Goal: Information Seeking & Learning: Check status

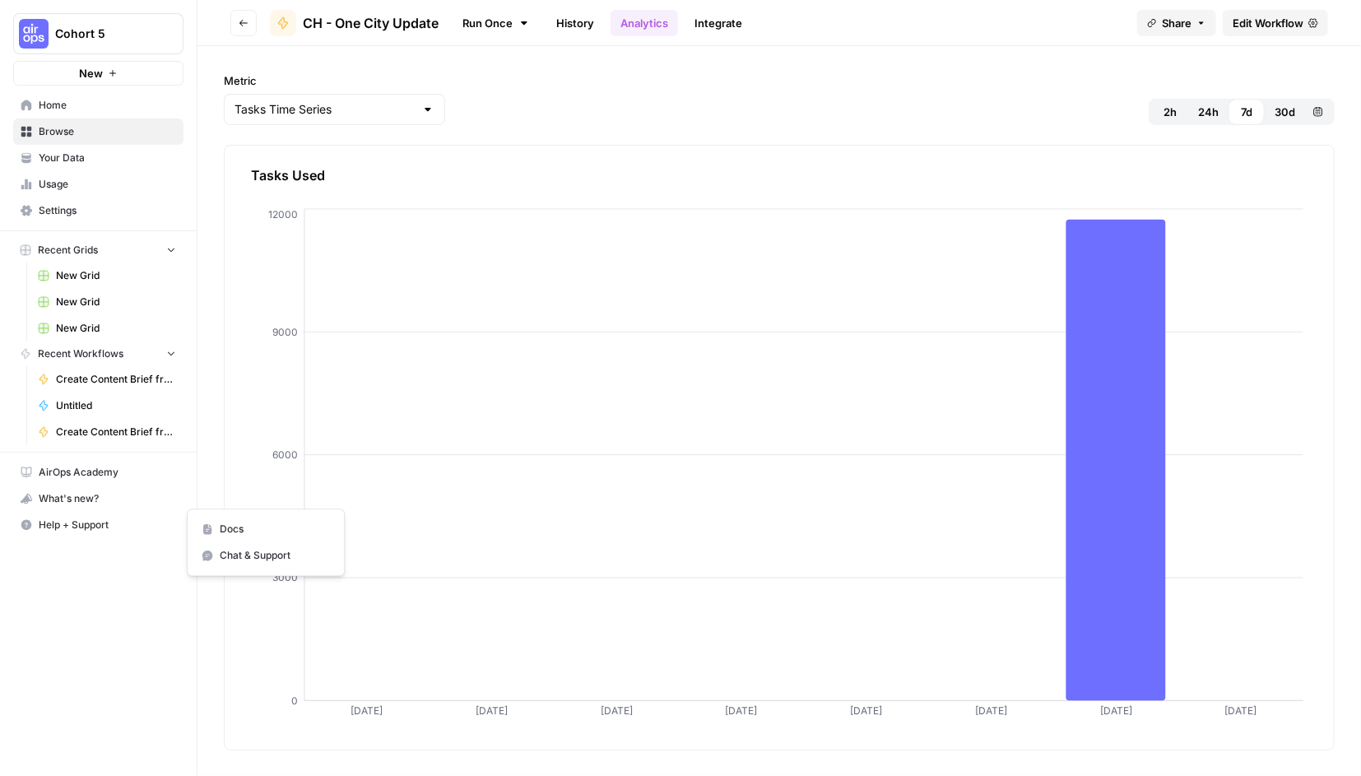
click at [53, 527] on span "Help + Support" at bounding box center [107, 524] width 137 height 15
click at [224, 555] on span "Chat & Support" at bounding box center [275, 555] width 110 height 15
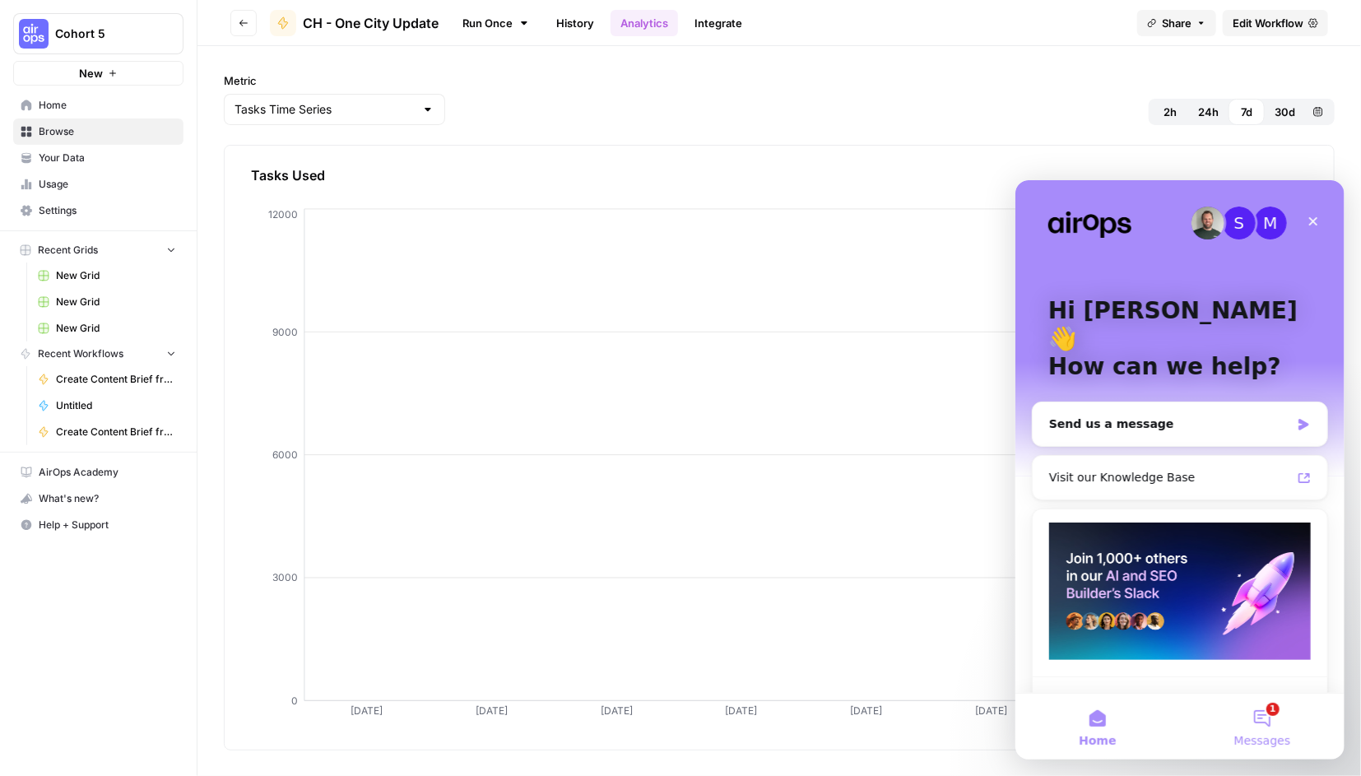
click at [1271, 725] on button "1 Messages" at bounding box center [1261, 726] width 165 height 66
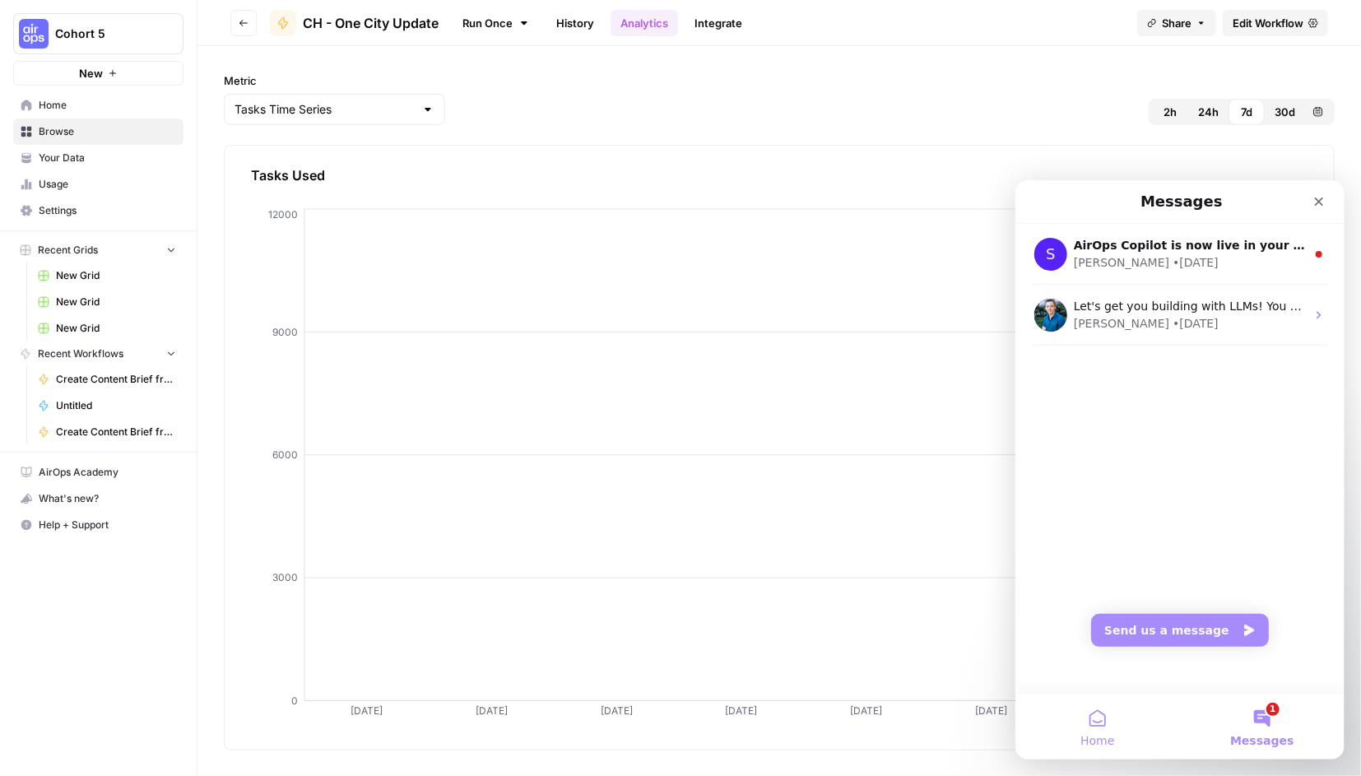
click at [1092, 721] on button "Home" at bounding box center [1096, 726] width 165 height 66
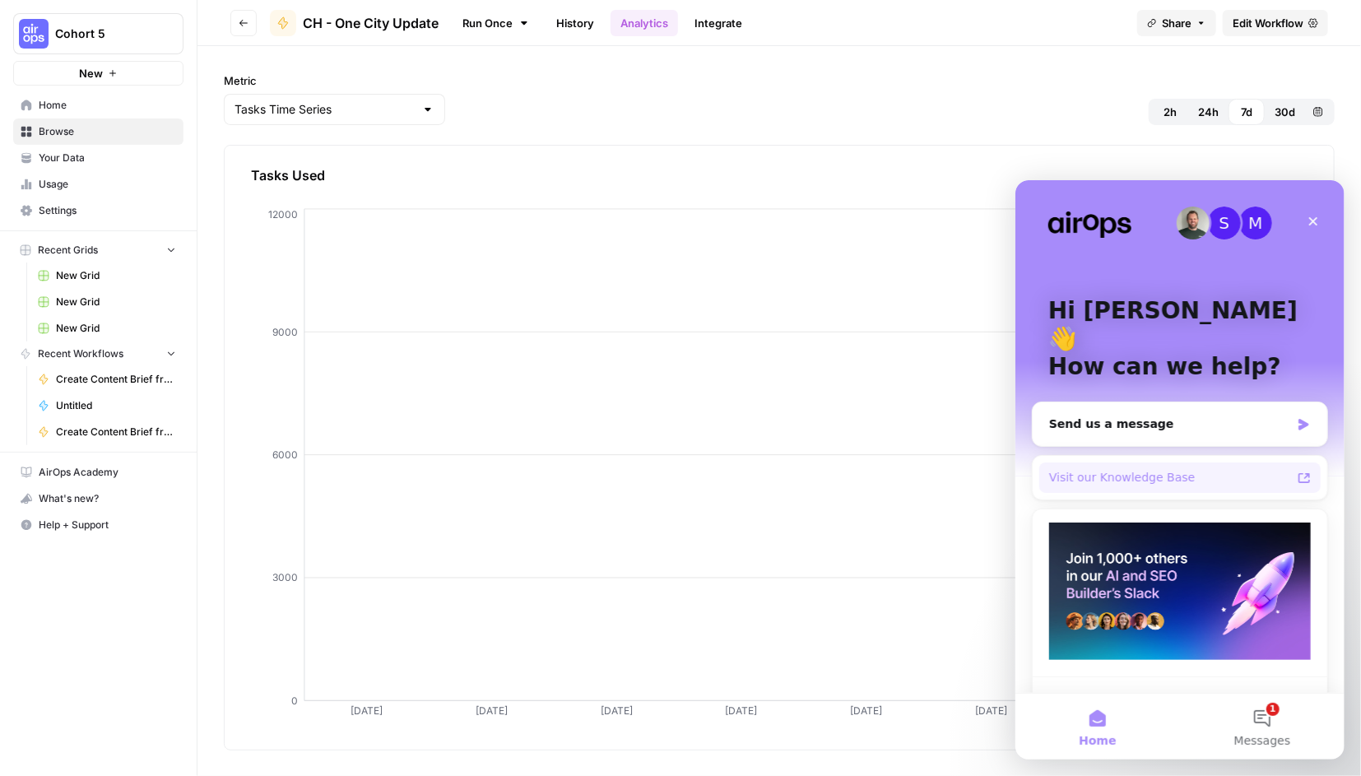
click at [1133, 468] on div "Visit our Knowledge Base" at bounding box center [1169, 476] width 242 height 17
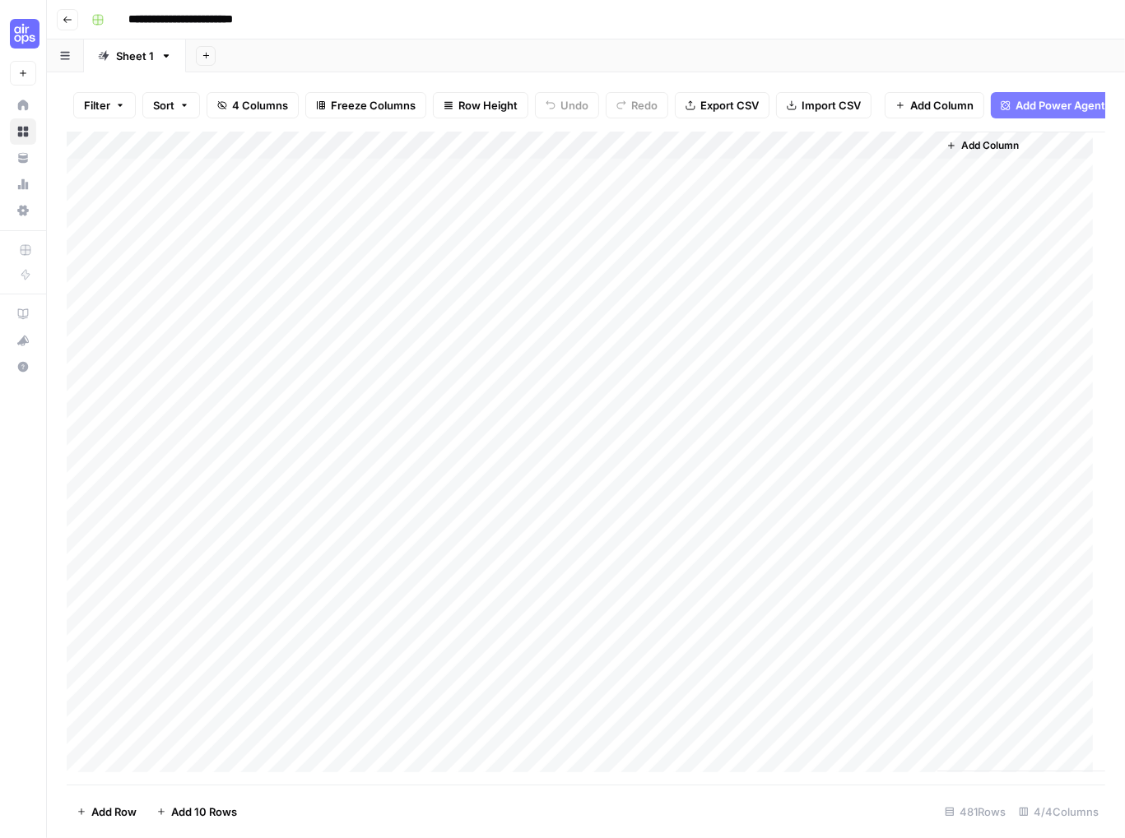
click at [448, 156] on div "Add Column" at bounding box center [586, 452] width 1038 height 641
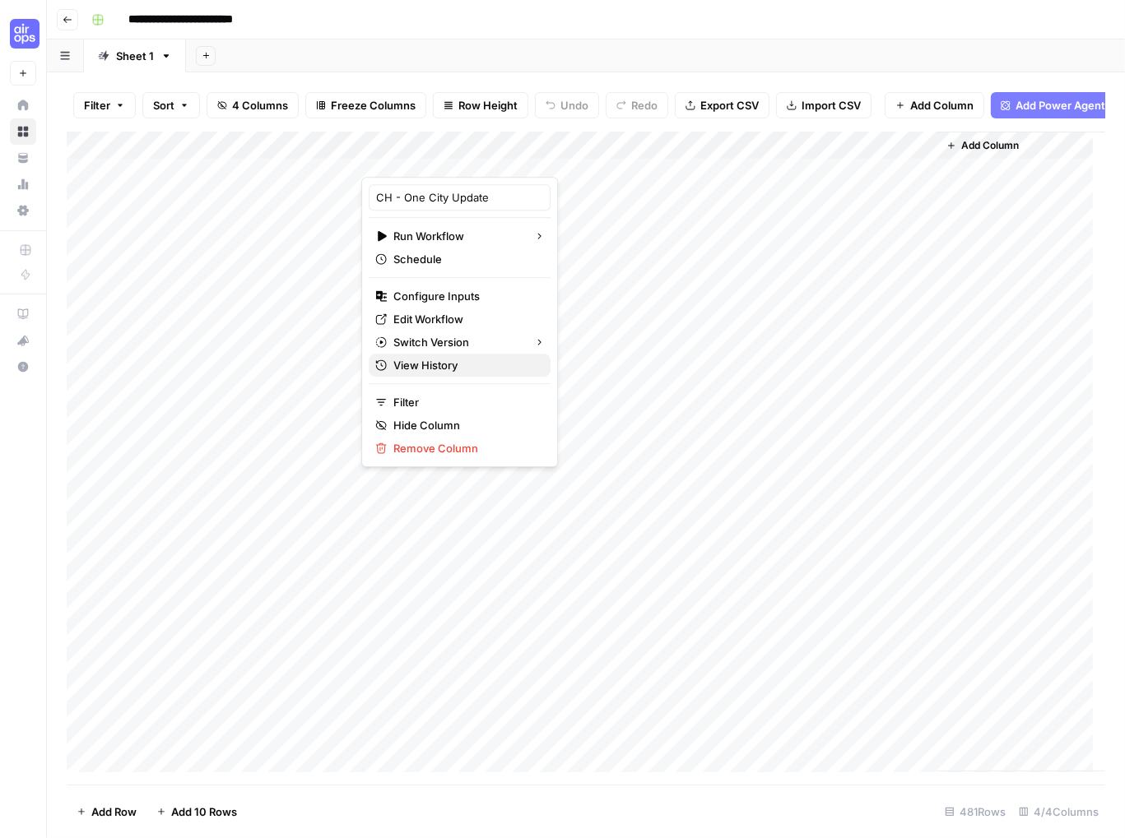
click at [416, 364] on span "View History" at bounding box center [465, 365] width 144 height 16
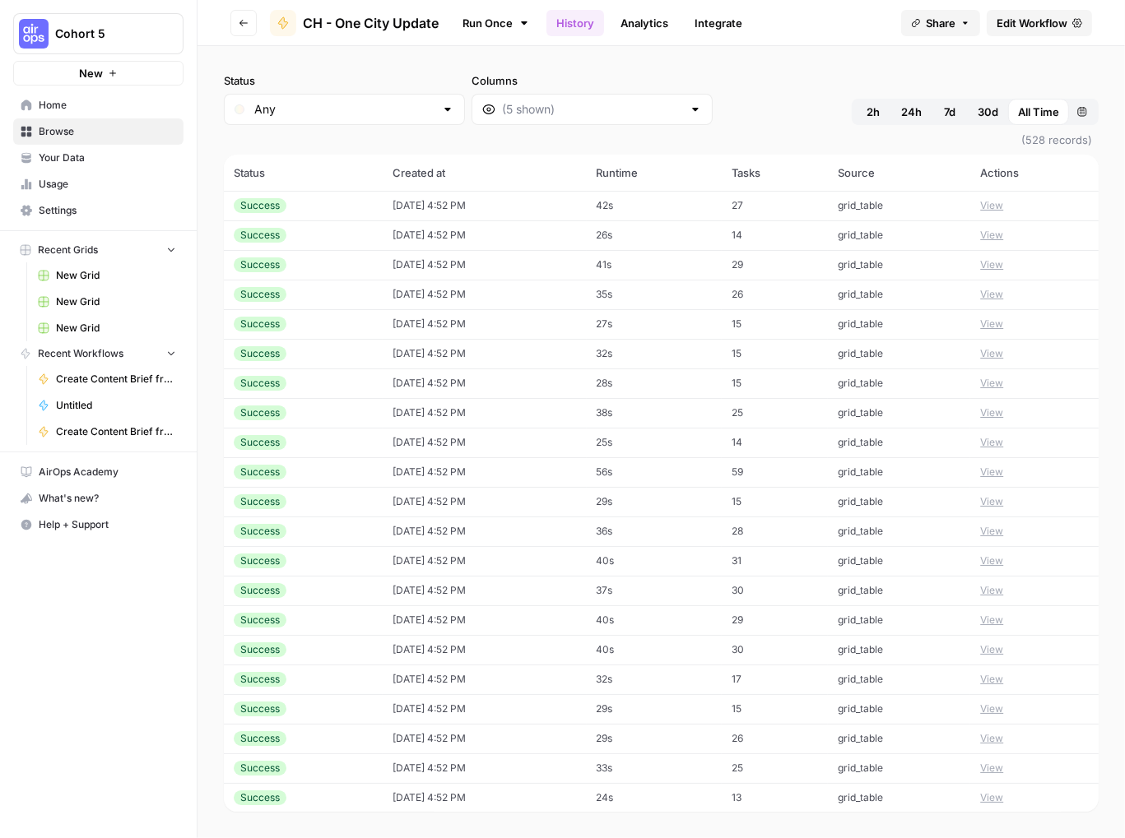
click at [912, 114] on span "24h" at bounding box center [911, 112] width 21 height 16
drag, startPoint x: 234, startPoint y: 169, endPoint x: 390, endPoint y: 169, distance: 156.3
click at [390, 169] on tr "Status Created at Runtime Tasks Source Actions" at bounding box center [661, 173] width 875 height 36
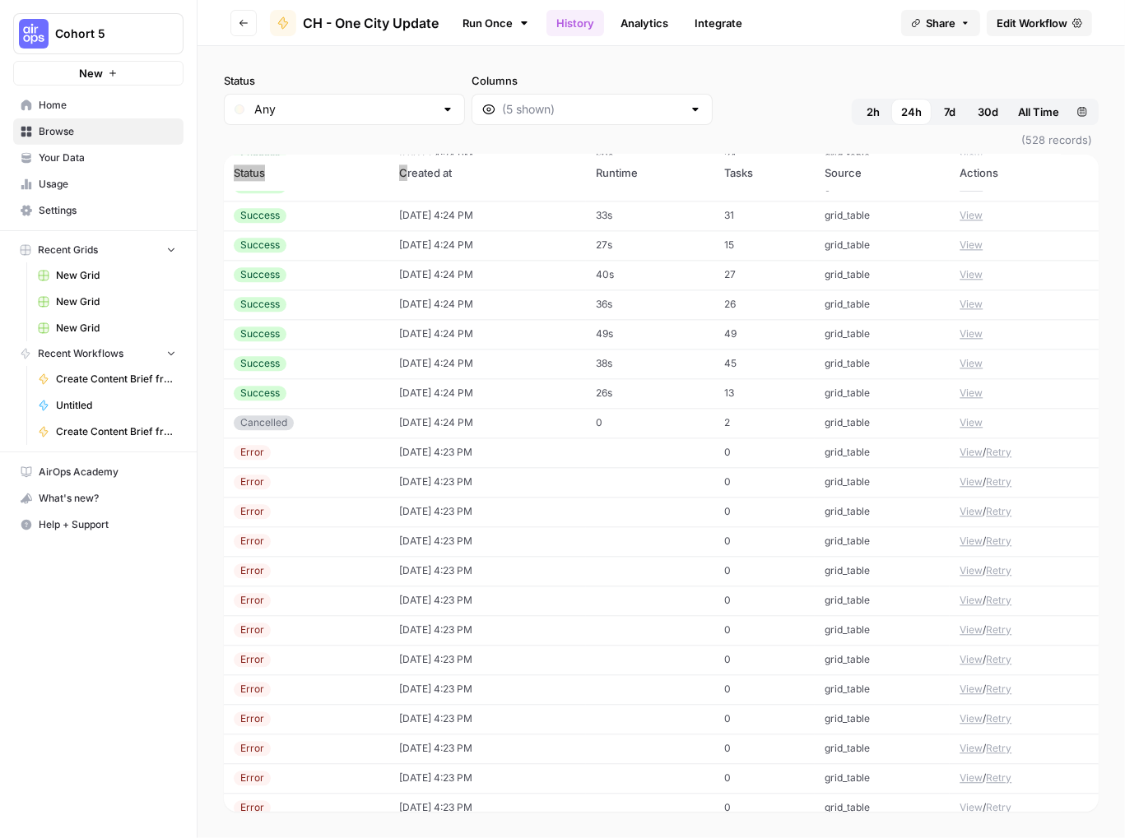
scroll to position [14687, 0]
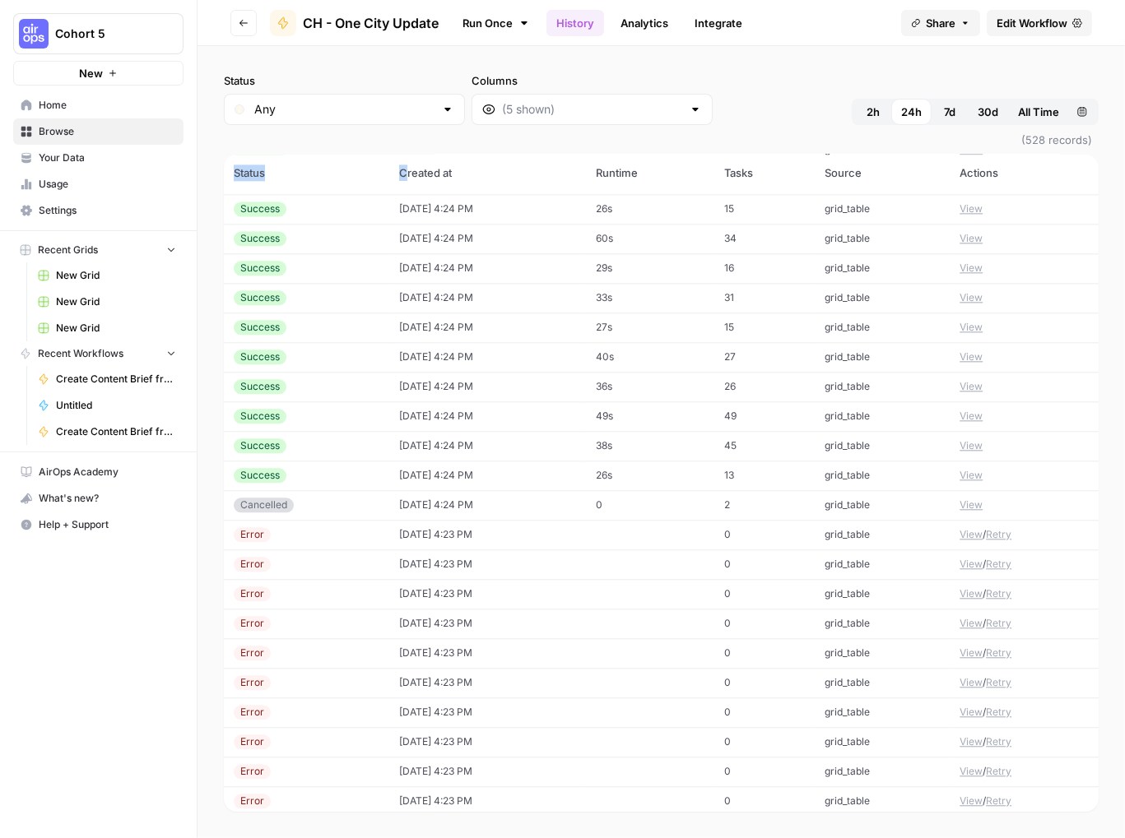
click at [1017, 477] on td "View" at bounding box center [1023, 476] width 149 height 30
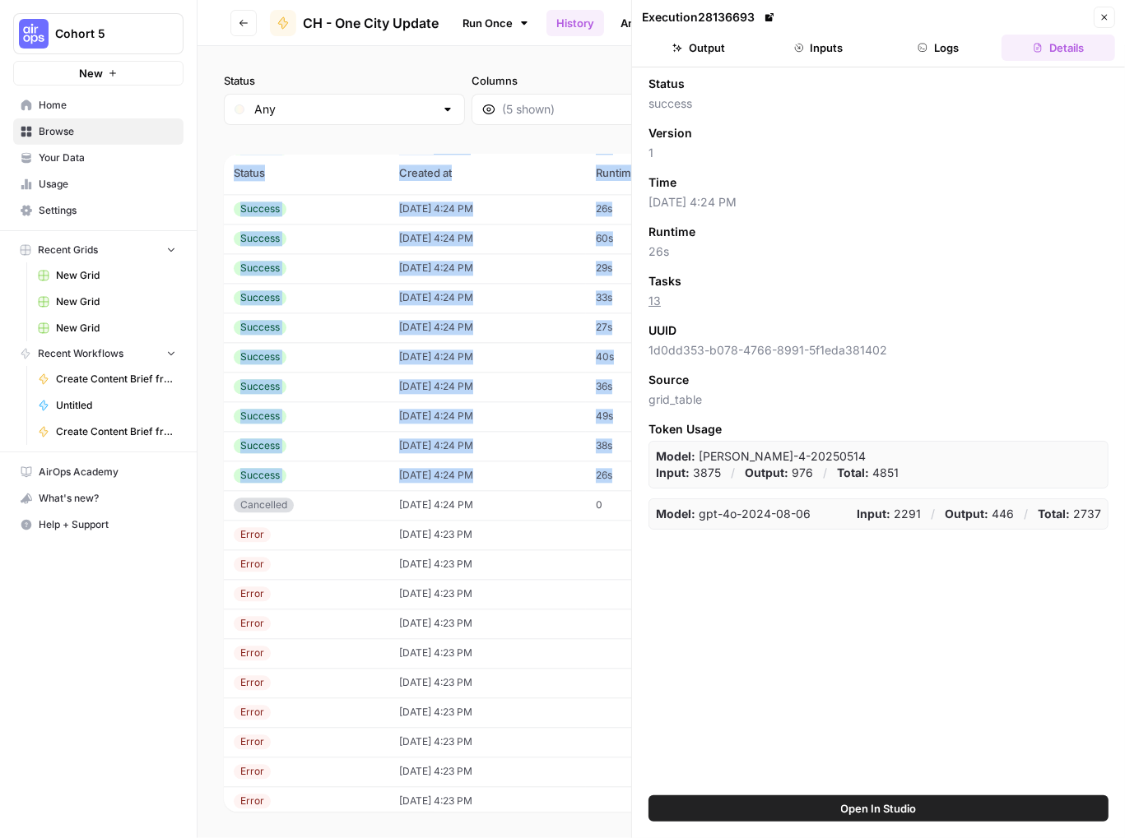
click at [190, 649] on div "Cohort 5 New Home Browse Your Data Usage Settings Recent Grids New Grid New Gri…" at bounding box center [98, 419] width 197 height 838
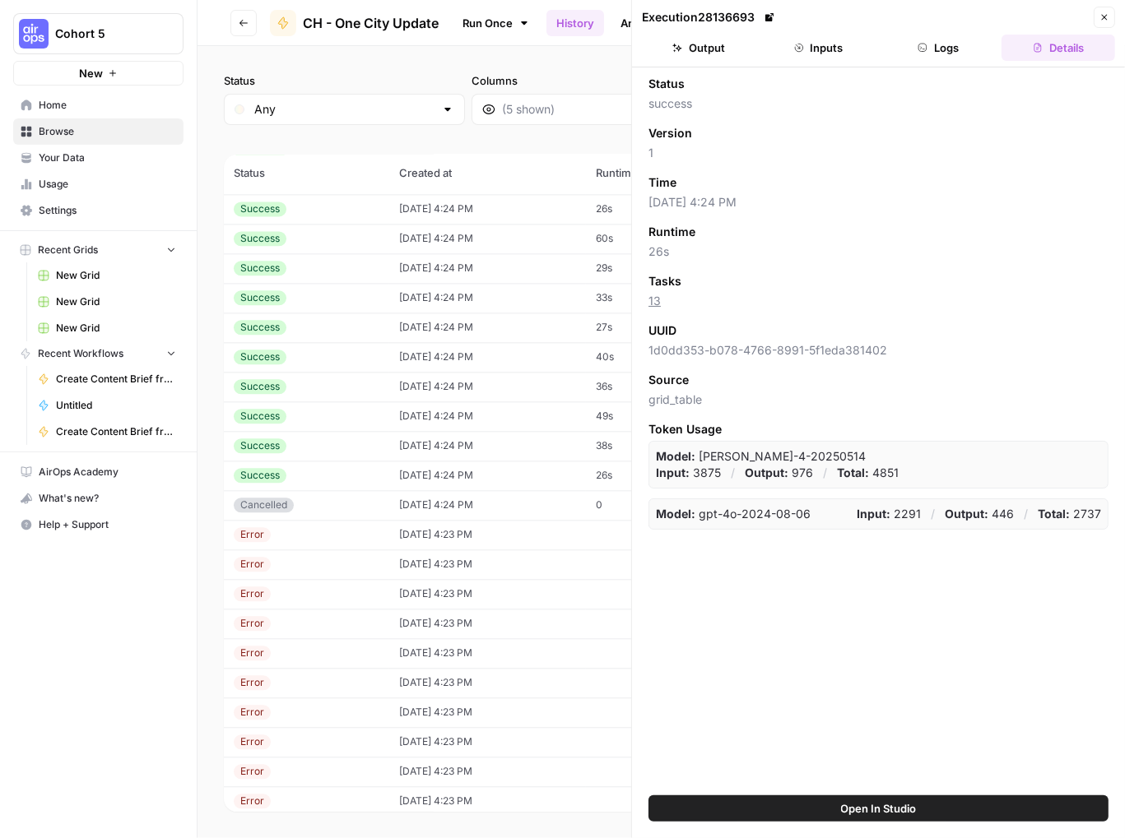
click at [1103, 12] on icon "button" at bounding box center [1104, 17] width 10 height 10
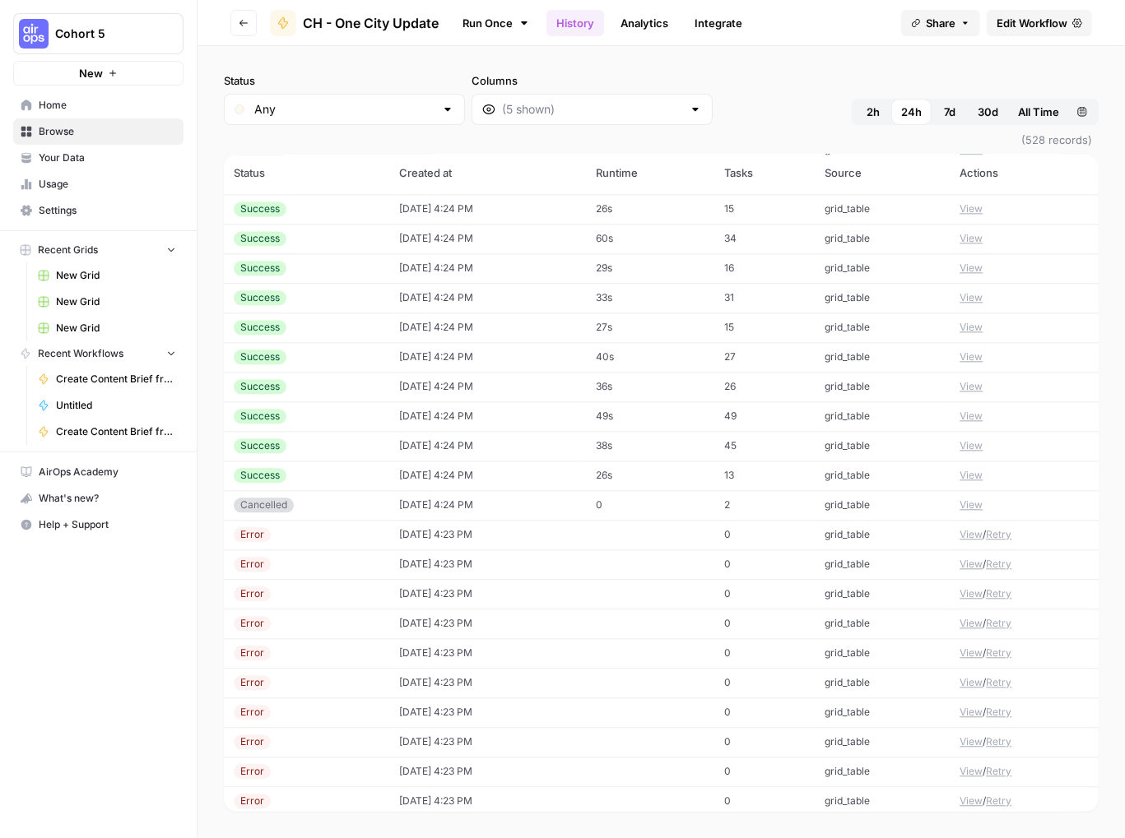
click at [689, 113] on div at bounding box center [695, 109] width 13 height 16
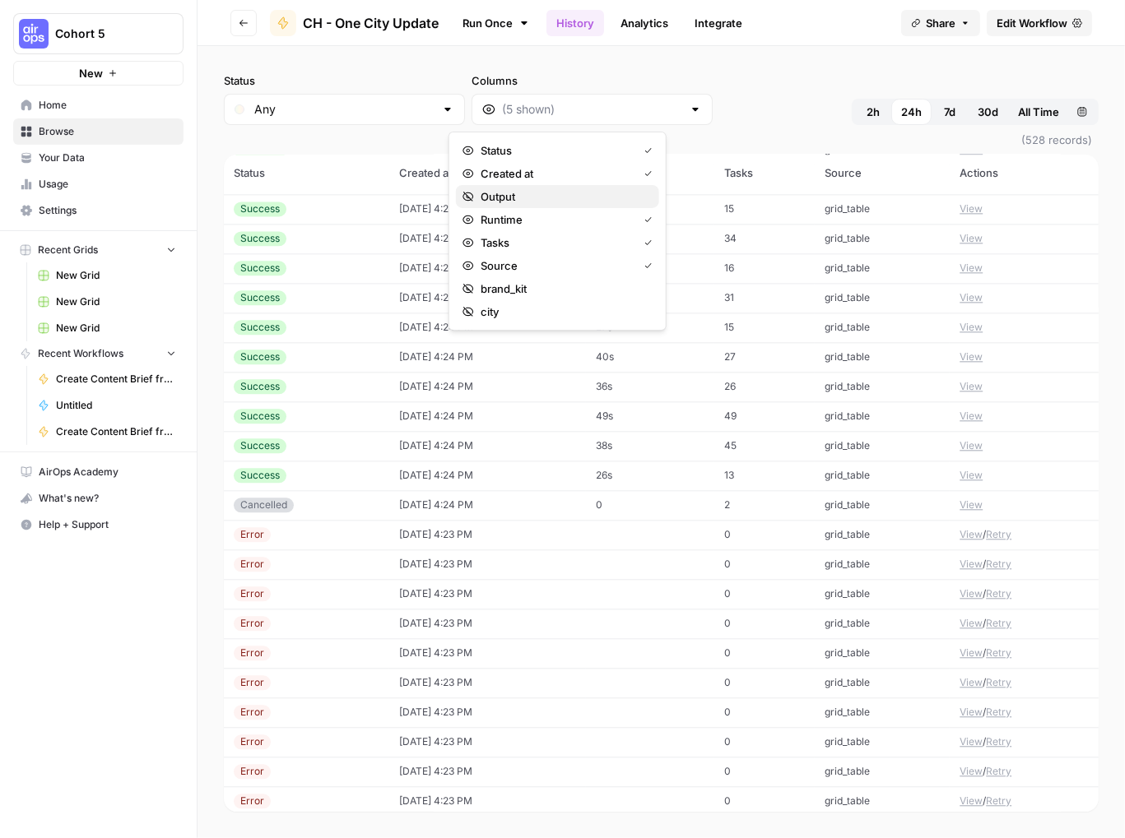
click at [629, 197] on span "Output" at bounding box center [562, 196] width 165 height 16
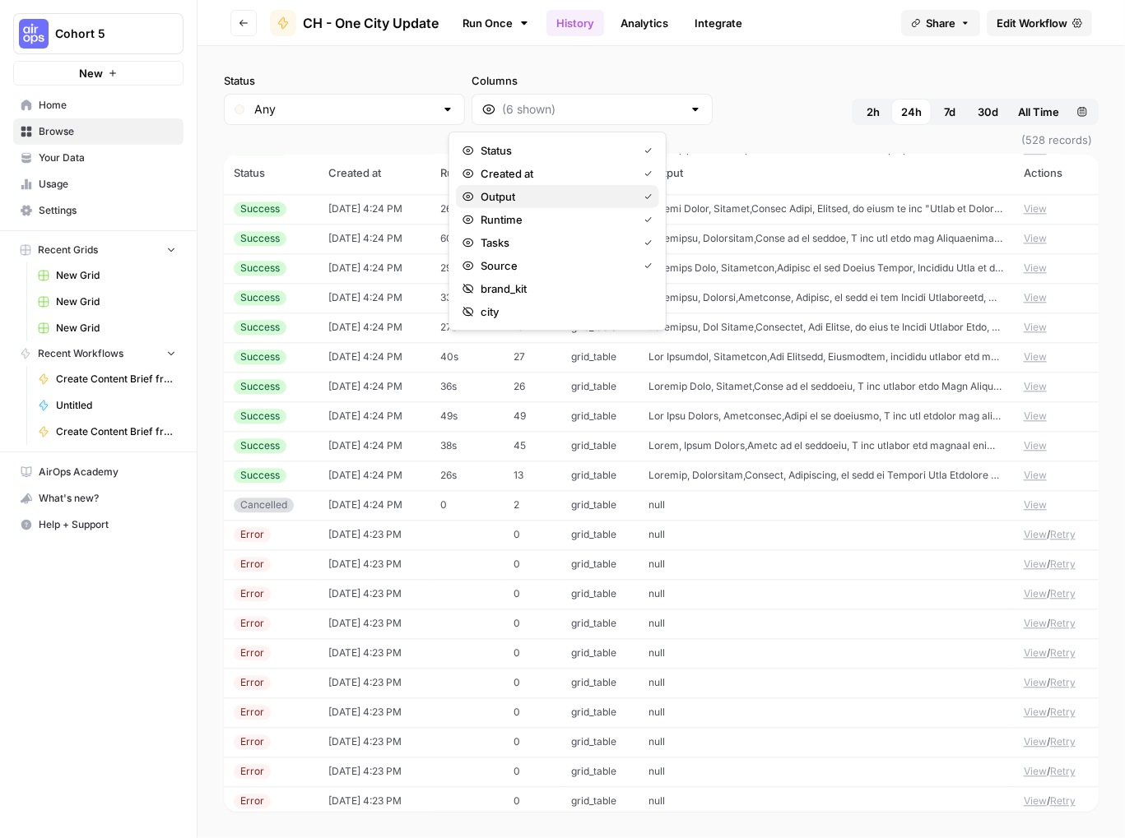
click at [588, 197] on span "Output" at bounding box center [555, 196] width 151 height 16
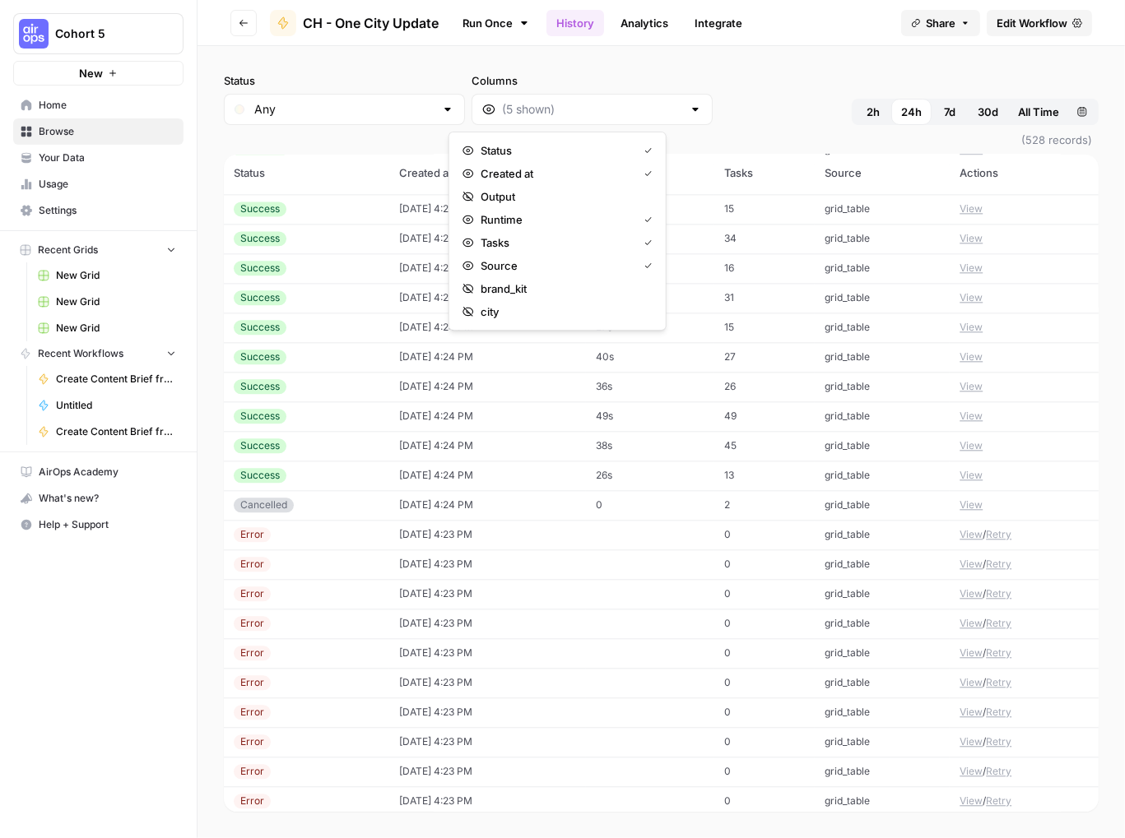
click at [788, 135] on span "(528 records)" at bounding box center [661, 140] width 875 height 30
click at [656, 30] on link "Analytics" at bounding box center [643, 23] width 67 height 26
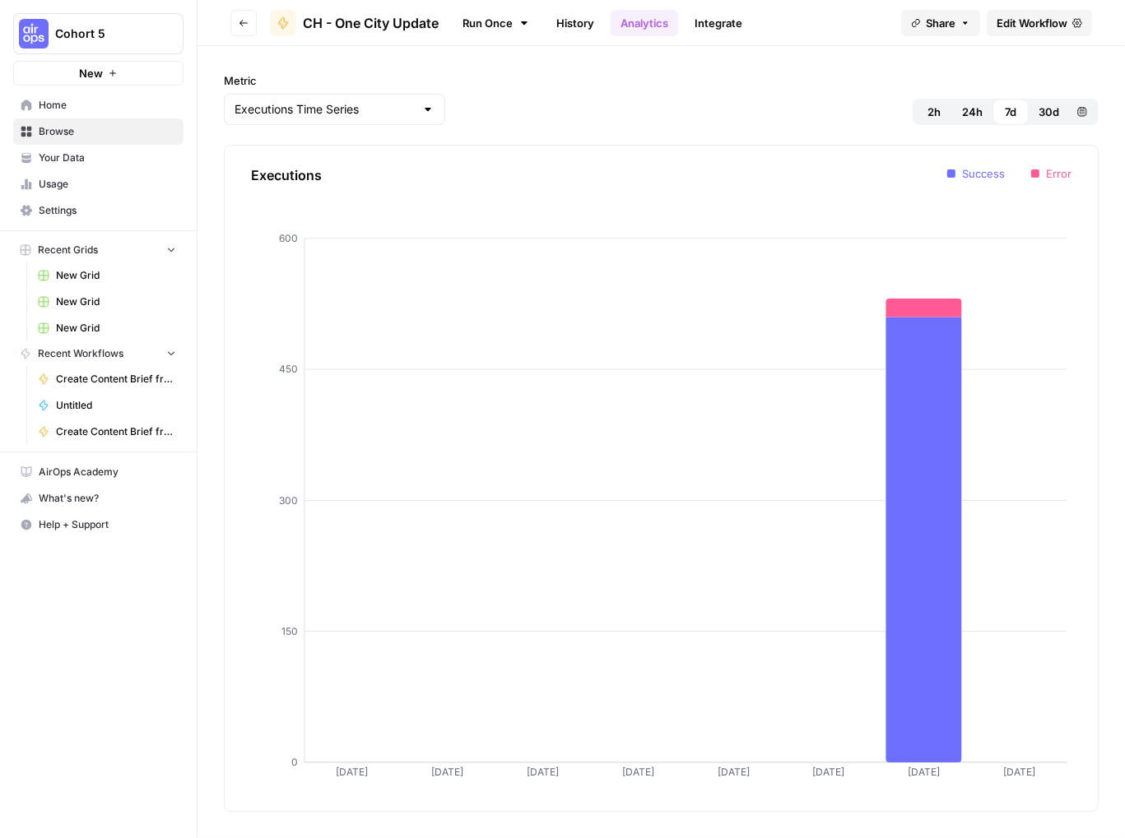
click at [411, 114] on div "Executions Time Series" at bounding box center [334, 109] width 221 height 31
click at [421, 112] on div at bounding box center [427, 109] width 13 height 16
type input "Executions Time Series"
click at [587, 24] on link "History" at bounding box center [575, 23] width 58 height 26
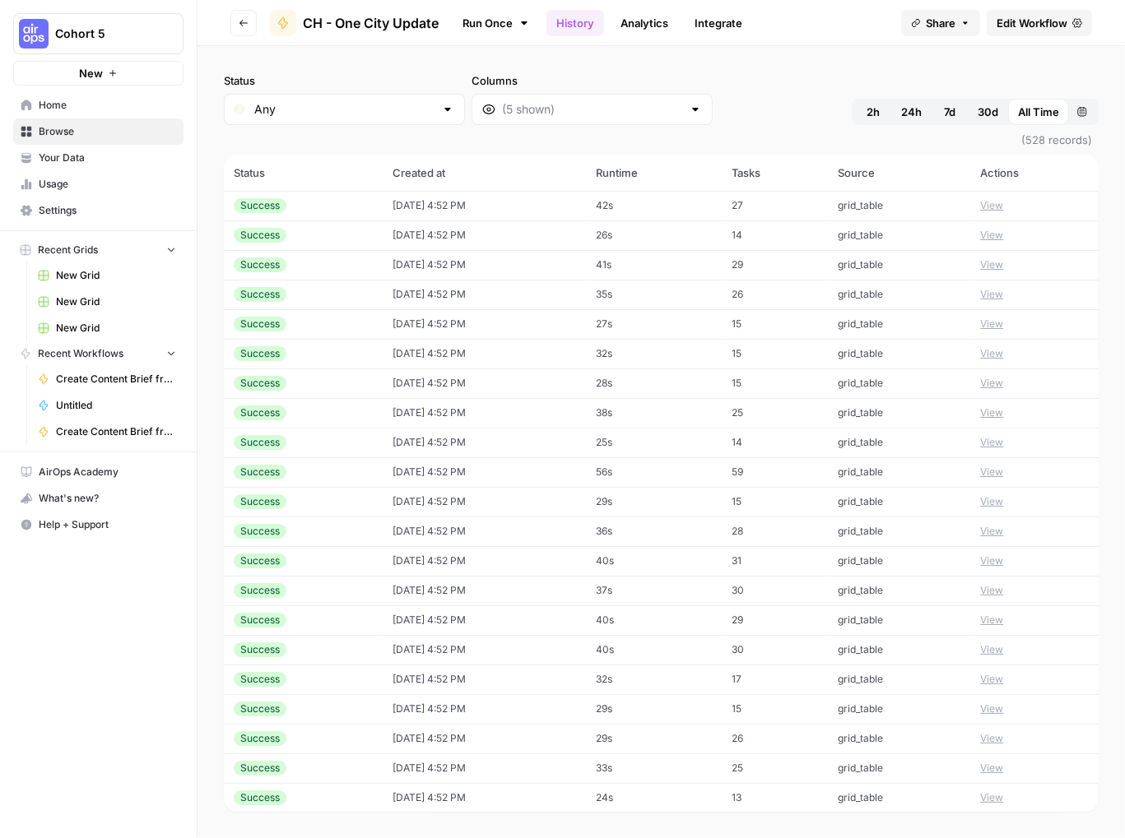
click at [988, 207] on button "View" at bounding box center [991, 205] width 23 height 15
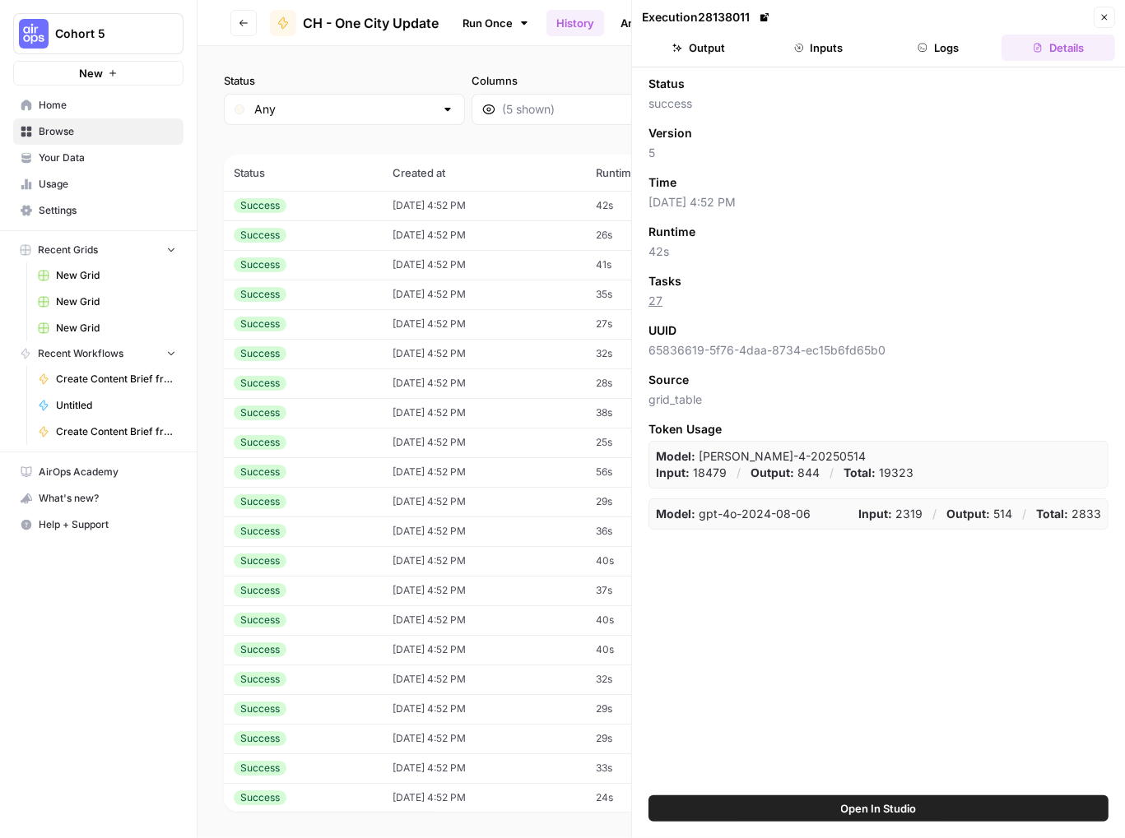
drag, startPoint x: 924, startPoint y: 474, endPoint x: 654, endPoint y: 455, distance: 270.5
click at [654, 455] on div "Model: claude-sonnet-4-20250514 Input: 18479 / Output: 844 / Total: 19323" at bounding box center [878, 465] width 460 height 48
click at [895, 545] on div "Status success Version 5 Time 08/27/25 at 4:52 PM Runtime 42s Tasks 27 UUID 658…" at bounding box center [878, 431] width 493 height 728
click at [713, 47] on button "Output" at bounding box center [699, 48] width 114 height 26
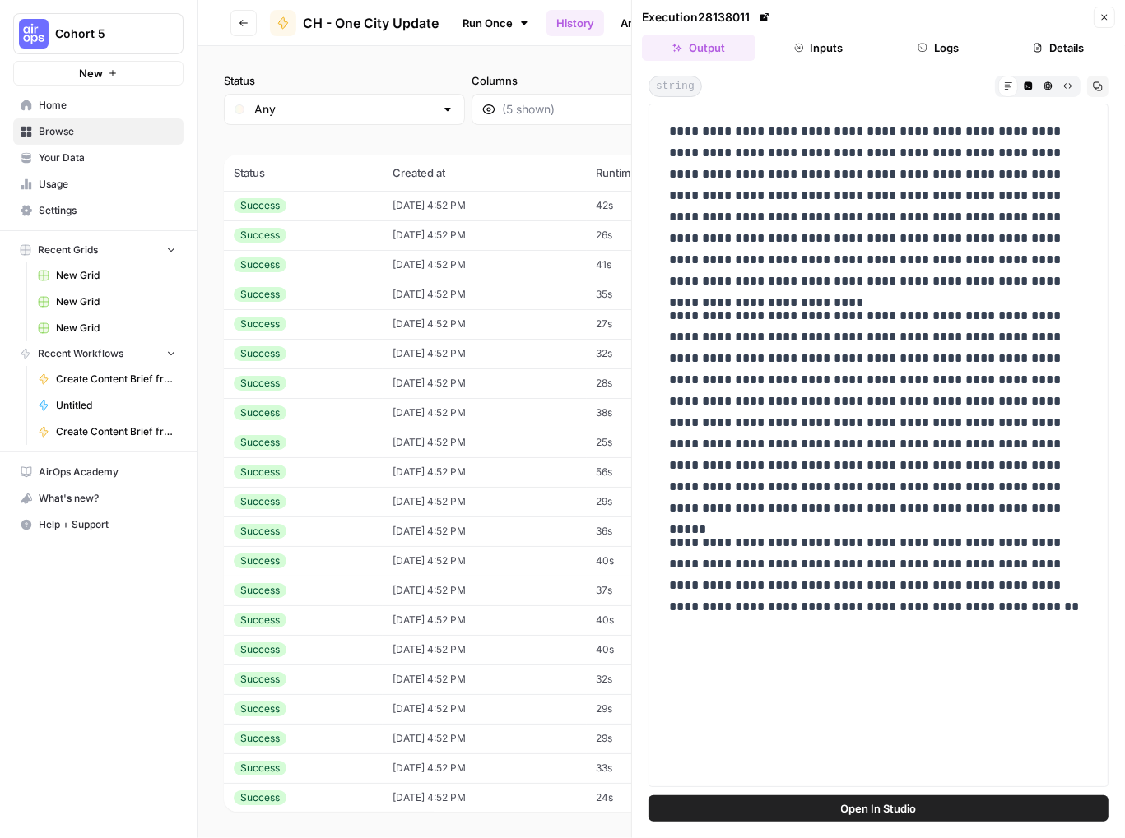
click at [1116, 16] on header "Execution 28138011 Close Output Inputs Logs Details" at bounding box center [878, 33] width 493 height 67
click at [1076, 43] on div "Close" at bounding box center [1093, 50] width 49 height 30
click at [1043, 47] on button "Details" at bounding box center [1058, 48] width 114 height 26
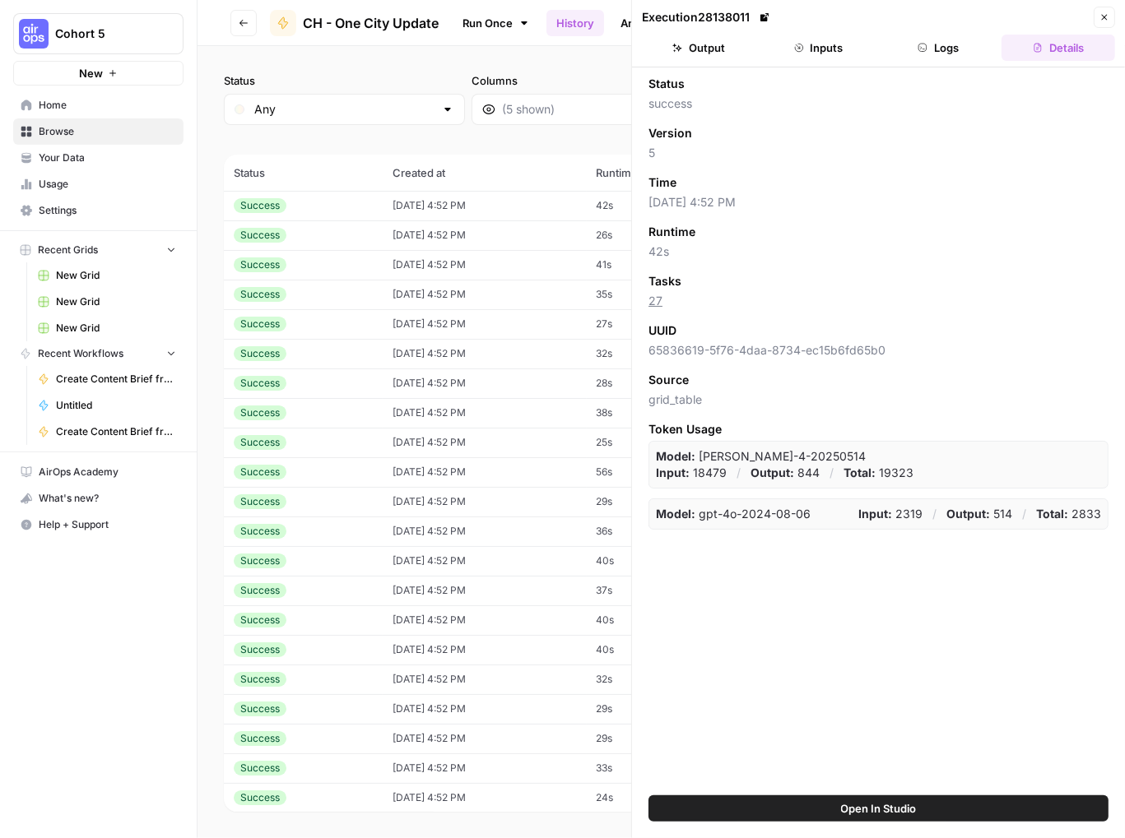
click at [1100, 19] on icon "button" at bounding box center [1104, 17] width 10 height 10
